Goal: Task Accomplishment & Management: Use online tool/utility

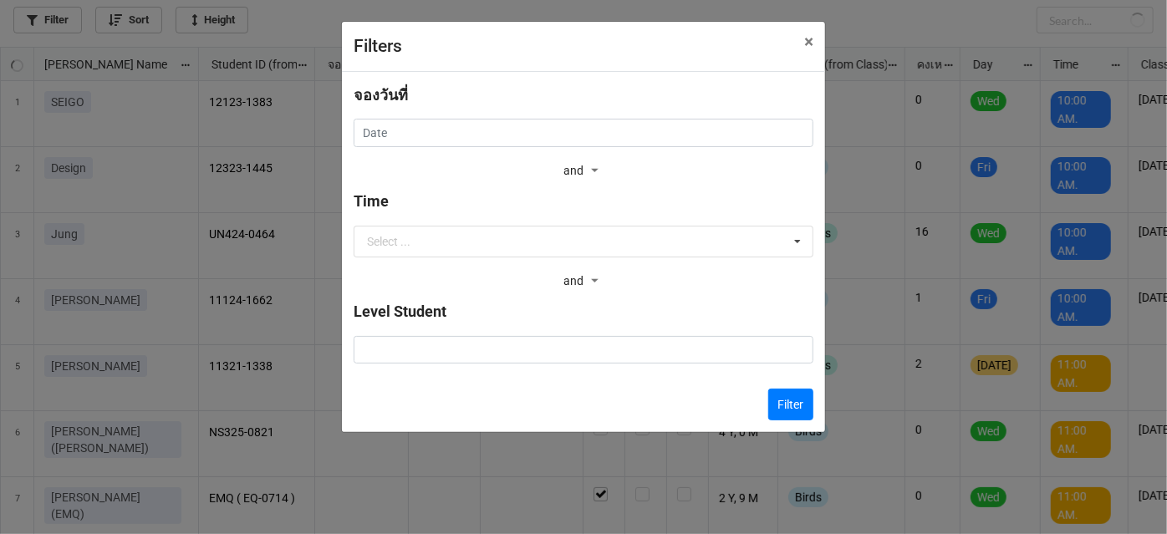
scroll to position [478, 1158]
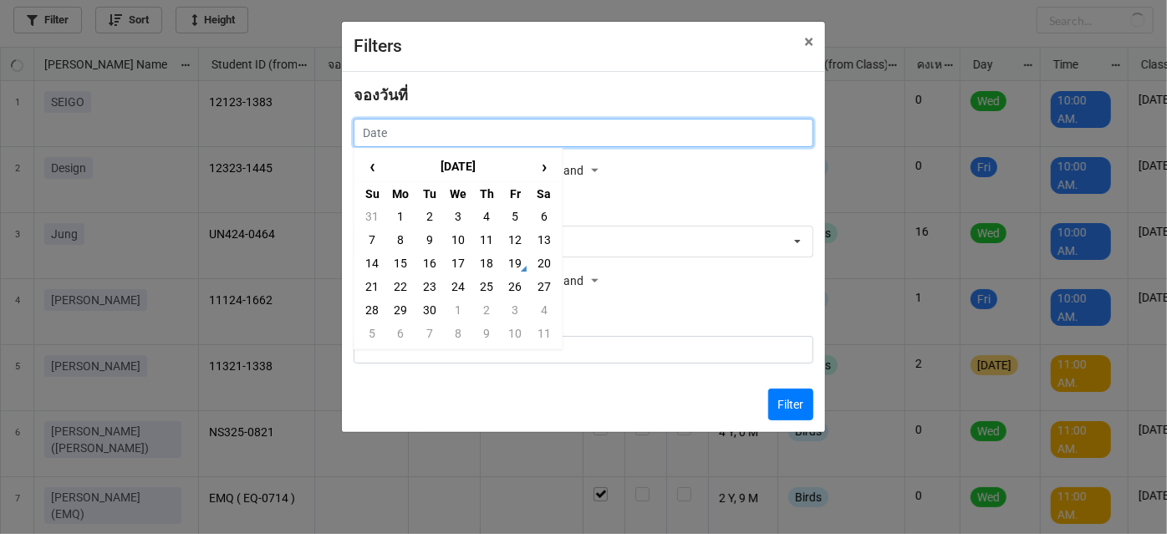
click at [740, 135] on input "text" at bounding box center [584, 133] width 460 height 28
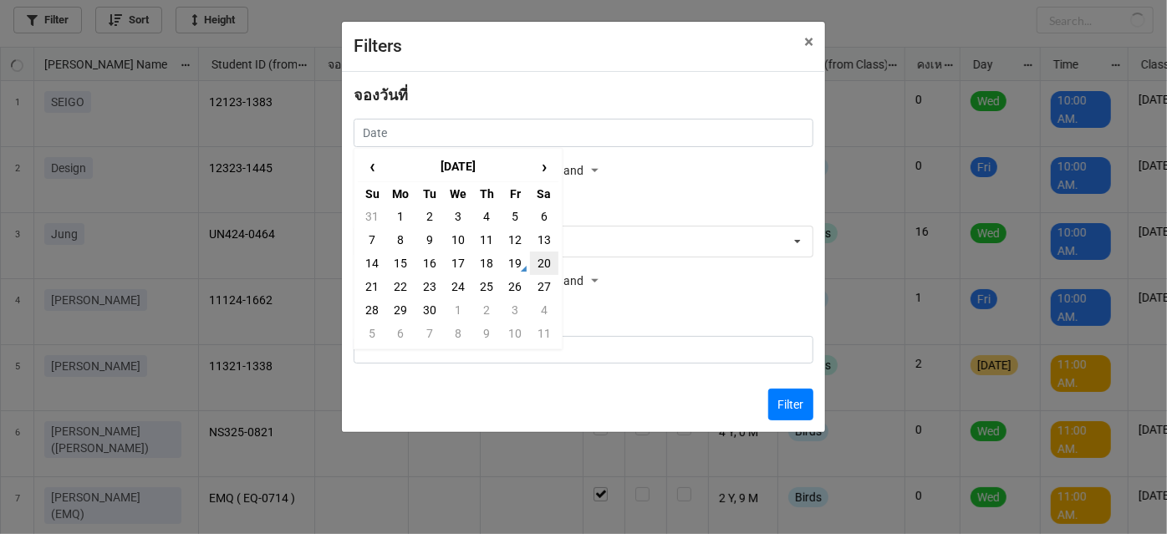
click at [535, 261] on td "20" at bounding box center [544, 263] width 28 height 23
type input "[DATE]"
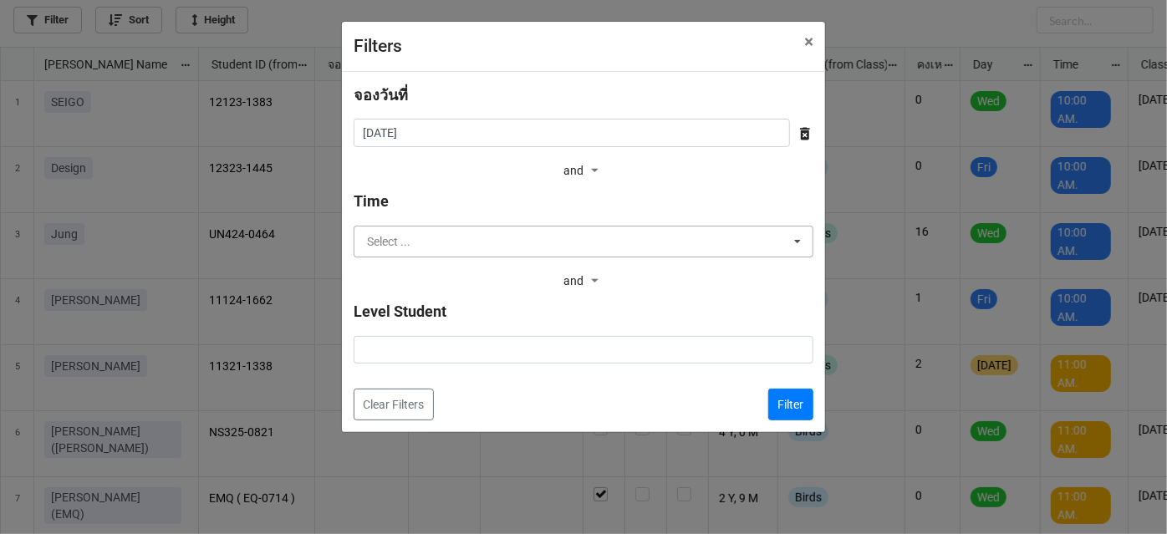
drag, startPoint x: 757, startPoint y: 211, endPoint x: 737, endPoint y: 242, distance: 37.6
click at [737, 242] on input "text" at bounding box center [584, 242] width 458 height 30
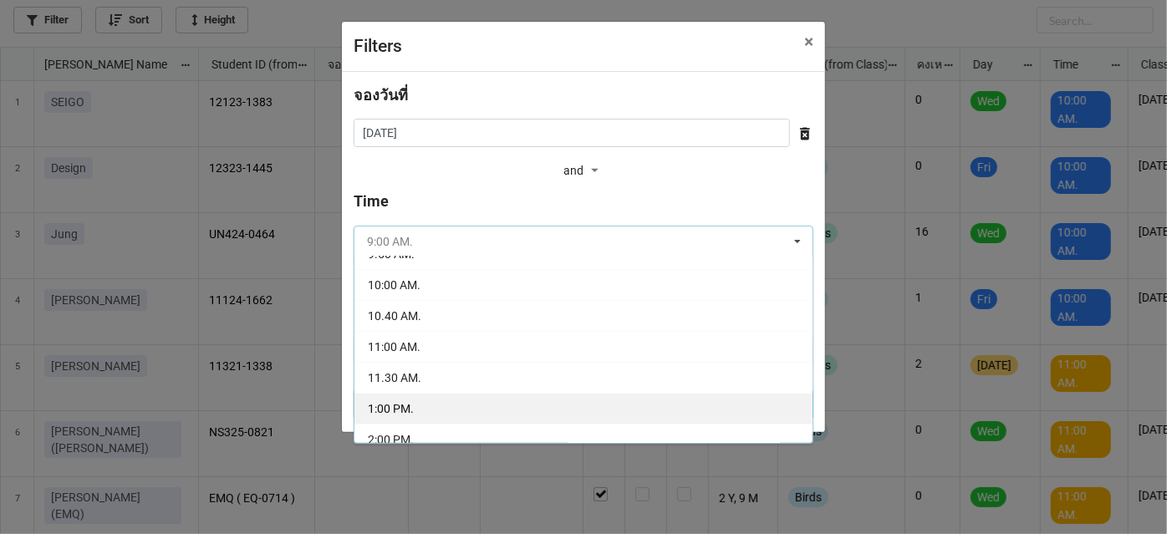
scroll to position [75, 0]
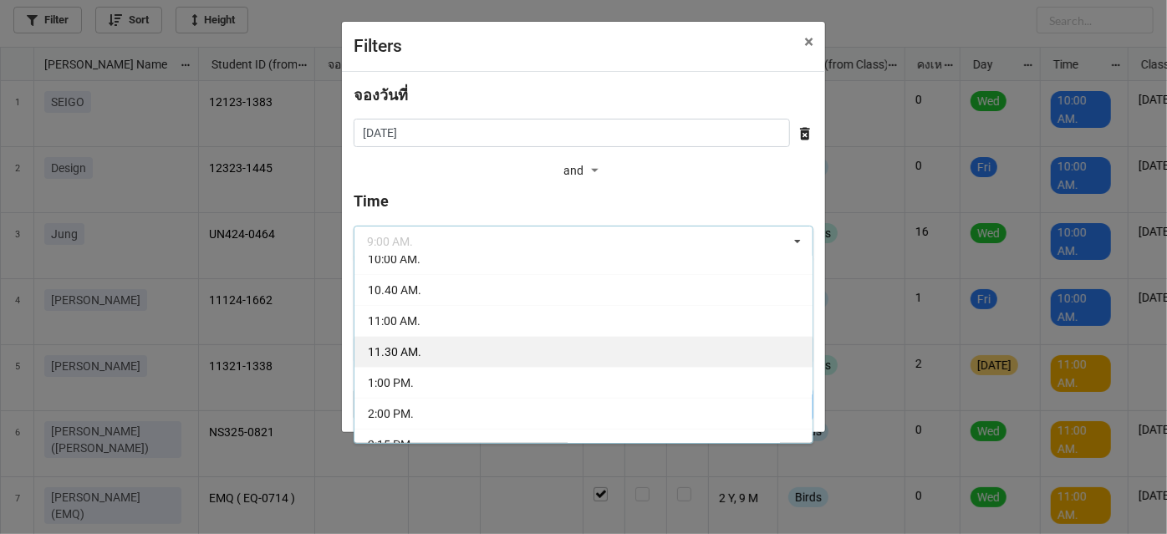
drag, startPoint x: 602, startPoint y: 339, endPoint x: 609, endPoint y: 344, distance: 9.0
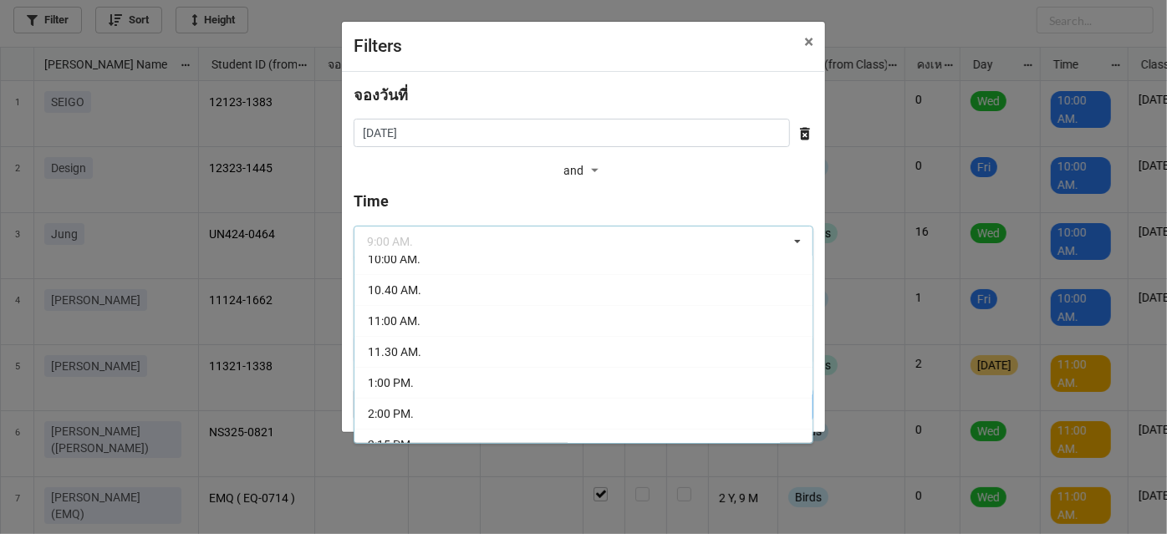
click at [602, 339] on div "11.30 AM." at bounding box center [583, 351] width 458 height 31
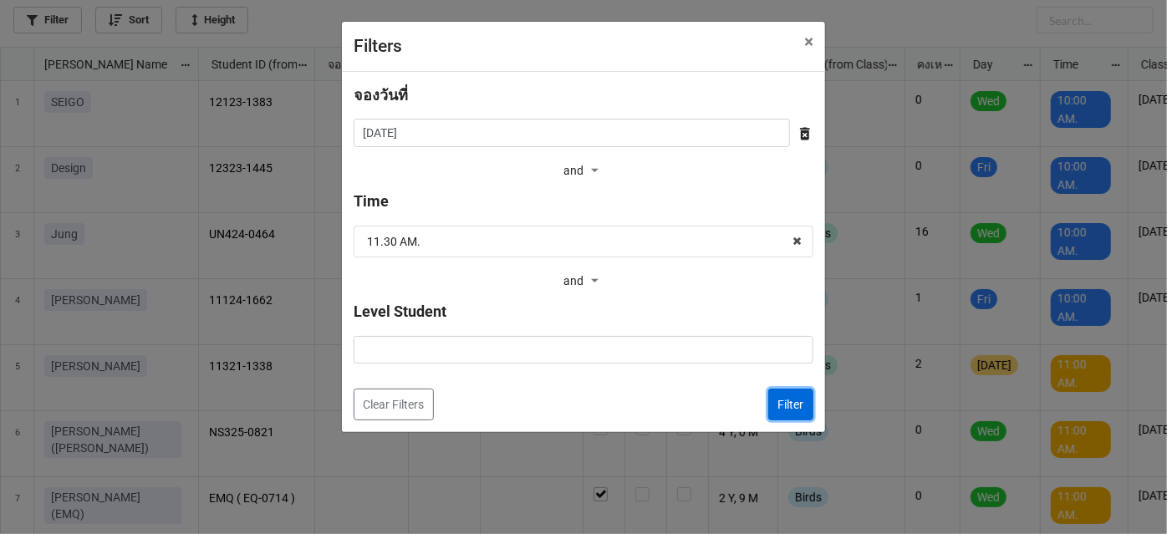
click at [795, 410] on button "Filter" at bounding box center [790, 405] width 45 height 32
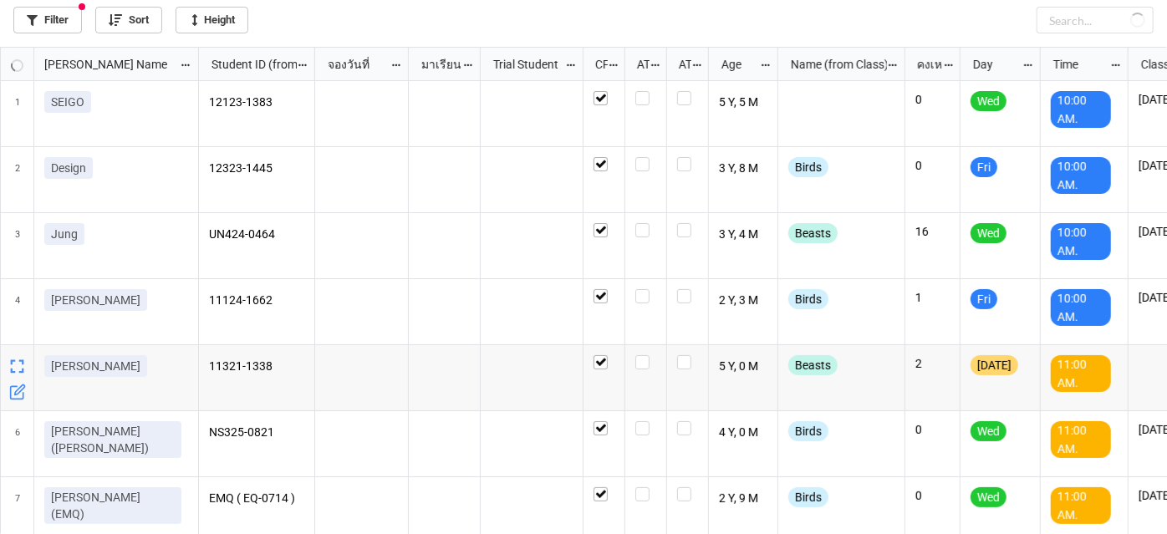
checkbox input "true"
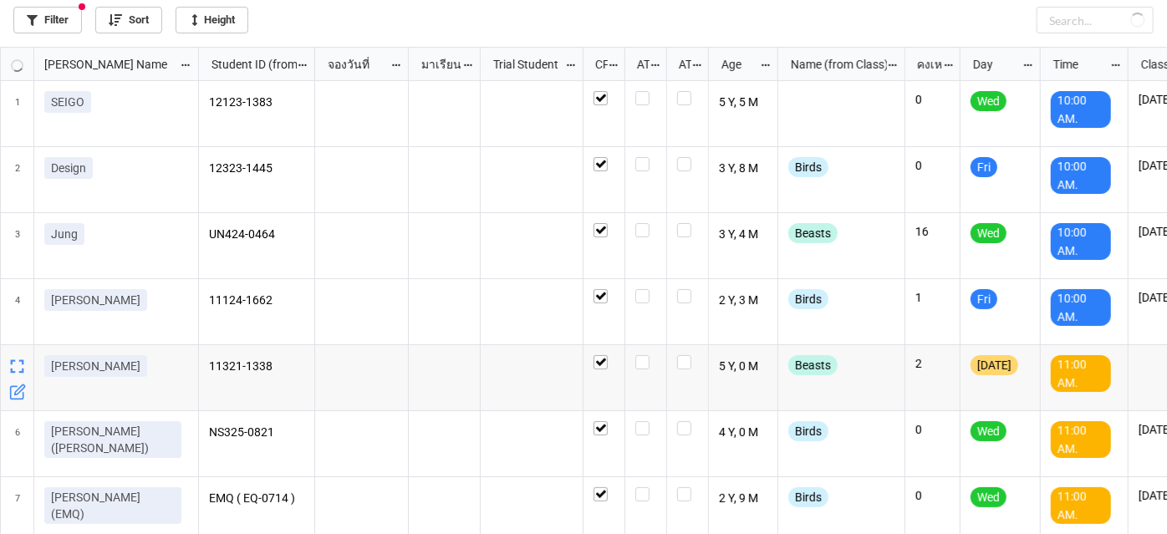
checkbox input "true"
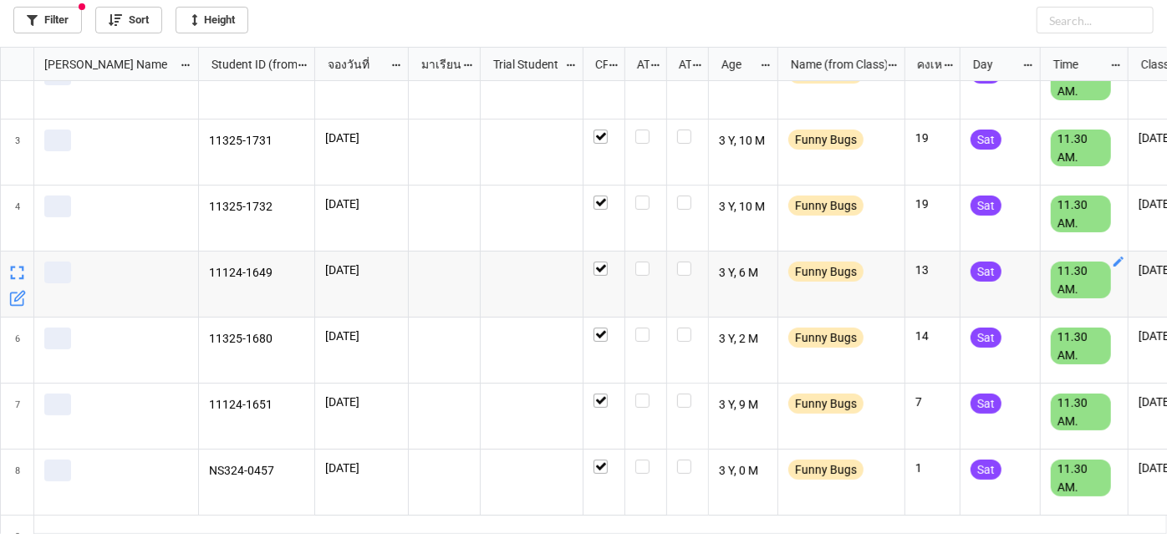
scroll to position [147, 0]
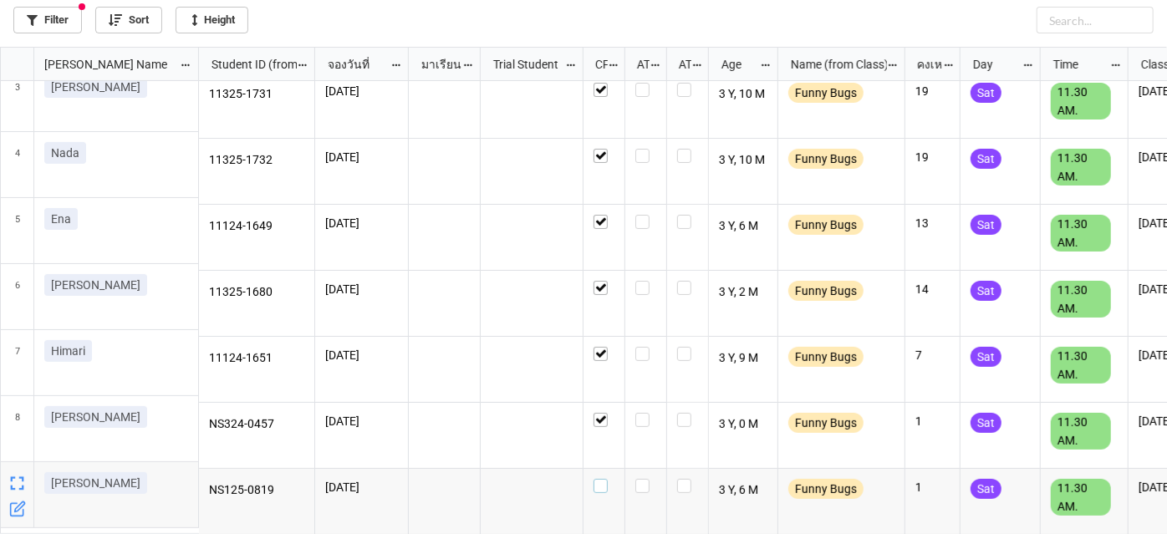
click at [607, 479] on label "grid" at bounding box center [603, 479] width 21 height 0
